Goal: Information Seeking & Learning: Learn about a topic

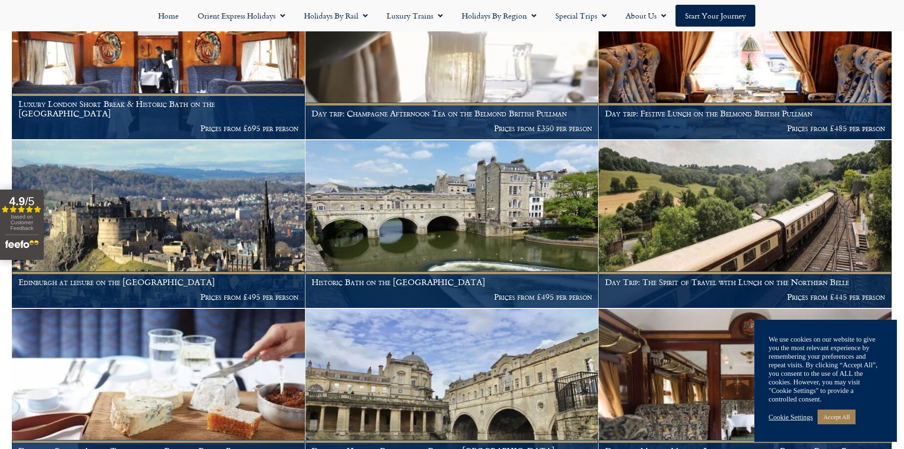
scroll to position [807, 0]
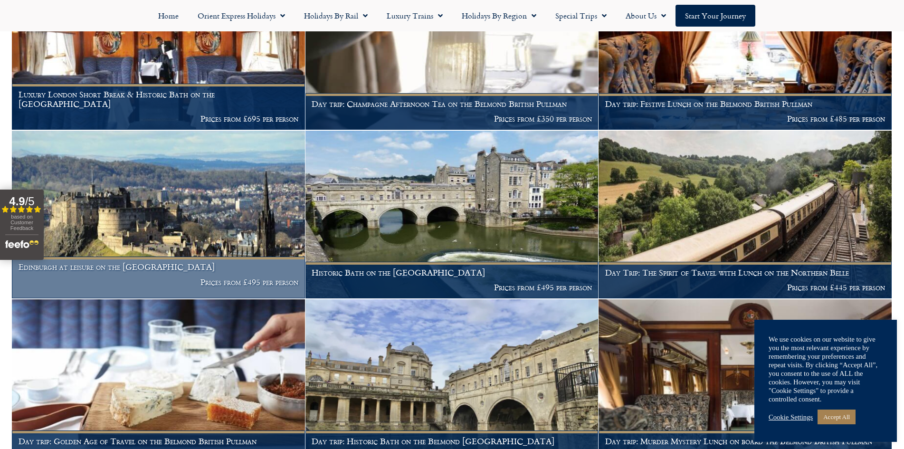
click at [177, 262] on h1 "Edinburgh at leisure on the Northern Belle" at bounding box center [159, 266] width 280 height 9
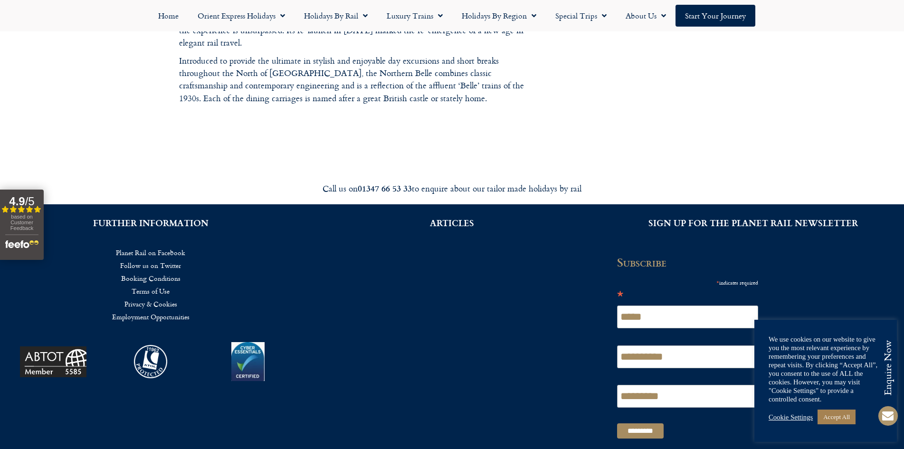
scroll to position [1561, 0]
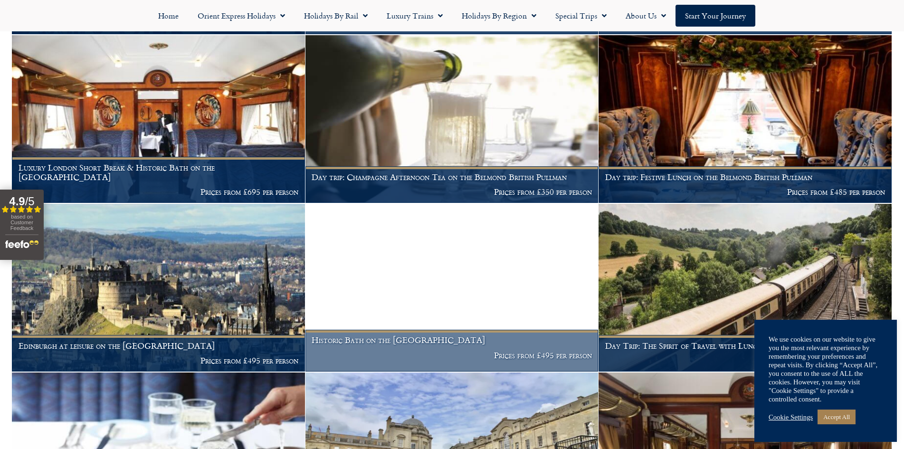
scroll to position [687, 0]
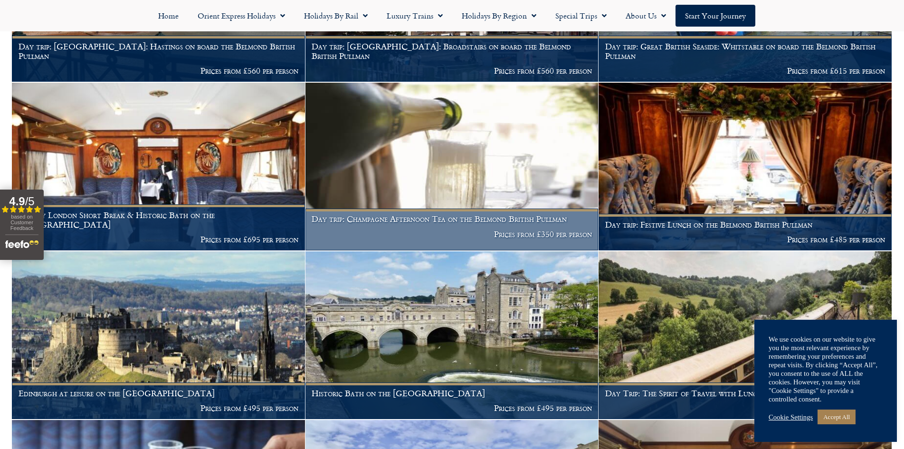
click at [503, 208] on figcaption "Day trip: Champagne Afternoon Tea on the Belmond British Pullman Prices from £3…" at bounding box center [451, 229] width 293 height 42
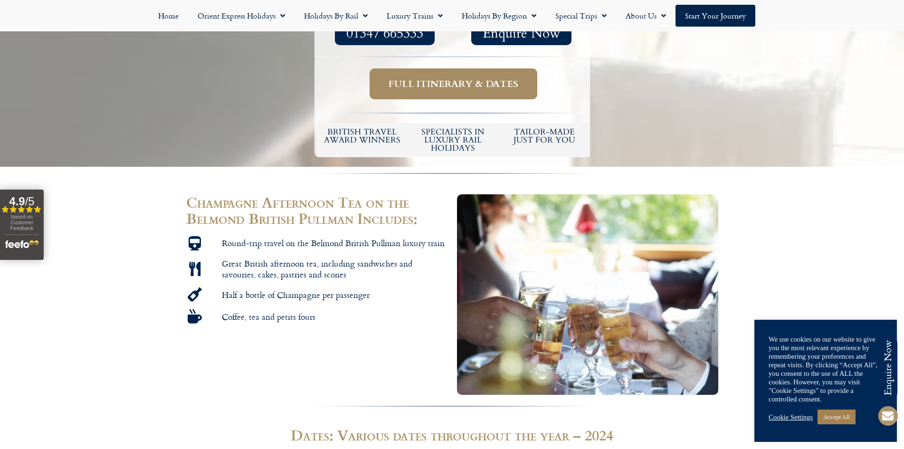
scroll to position [380, 0]
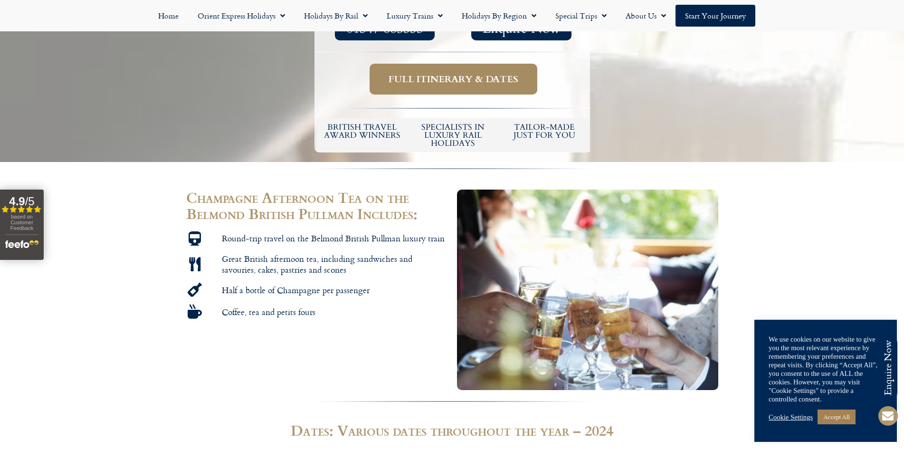
click at [449, 82] on span "Full itinerary & dates" at bounding box center [453, 79] width 130 height 12
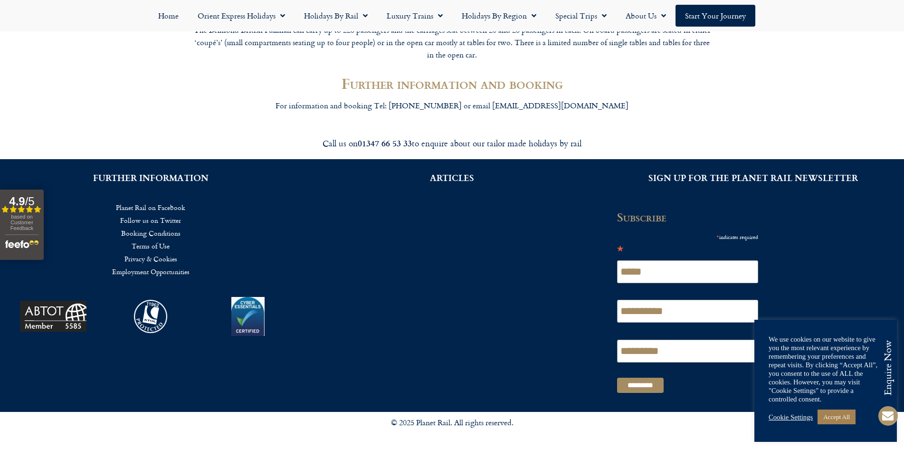
scroll to position [1505, 0]
